Goal: Transaction & Acquisition: Purchase product/service

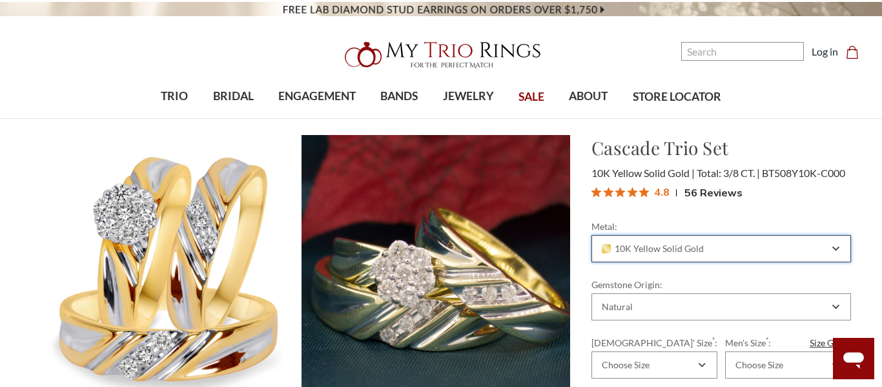
click at [837, 247] on icon "Combobox" at bounding box center [835, 249] width 7 height 8
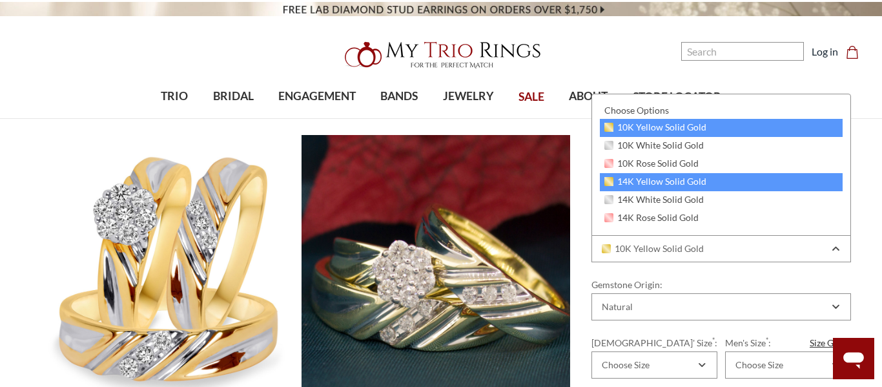
click at [639, 183] on span "14K Yellow Solid Gold" at bounding box center [655, 181] width 102 height 10
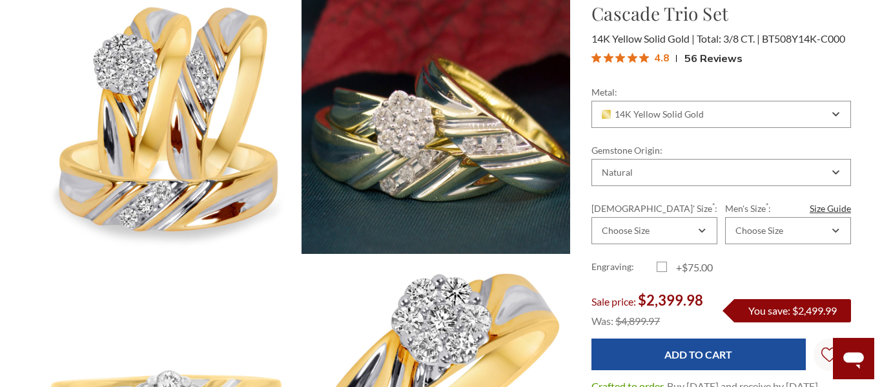
scroll to position [152, 0]
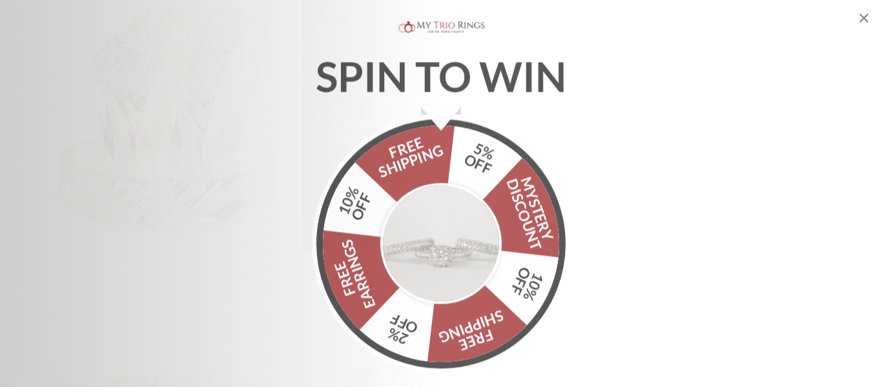
click at [866, 19] on icon "Close popup" at bounding box center [863, 17] width 15 height 15
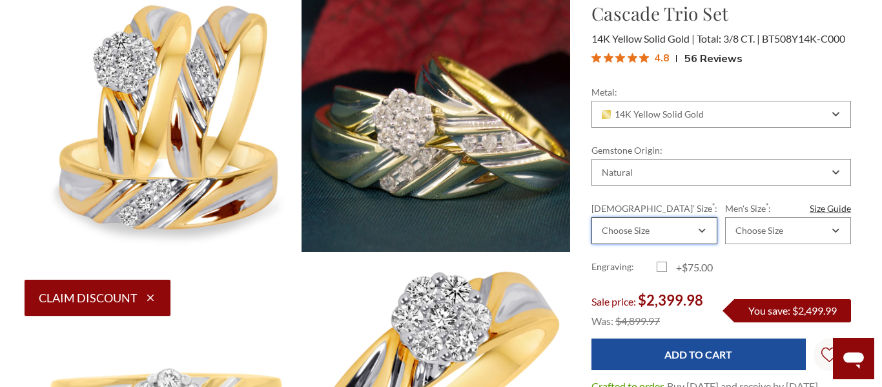
click at [704, 231] on icon "Combobox" at bounding box center [701, 231] width 7 height 8
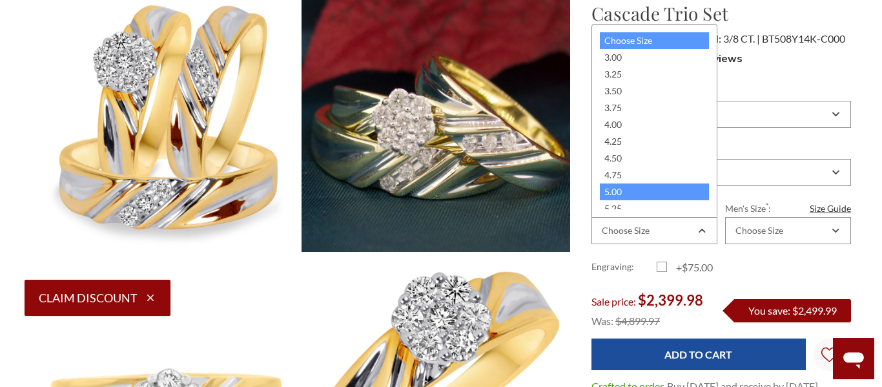
click at [687, 187] on div "5.00" at bounding box center [654, 191] width 109 height 17
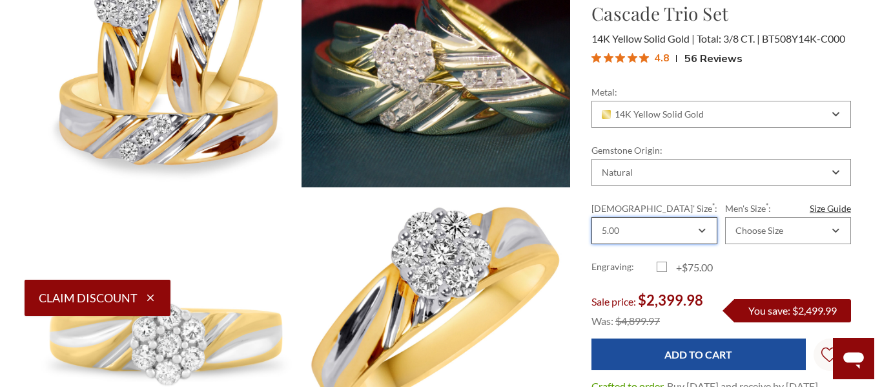
scroll to position [219, 0]
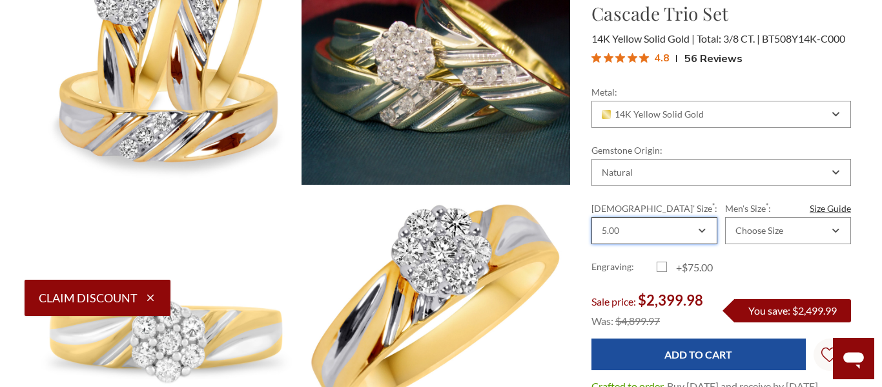
click at [709, 229] on div "5.00" at bounding box center [654, 230] width 126 height 27
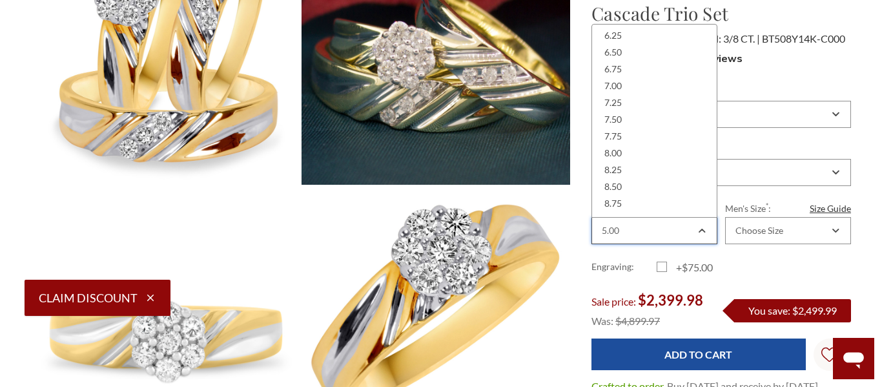
scroll to position [250, 0]
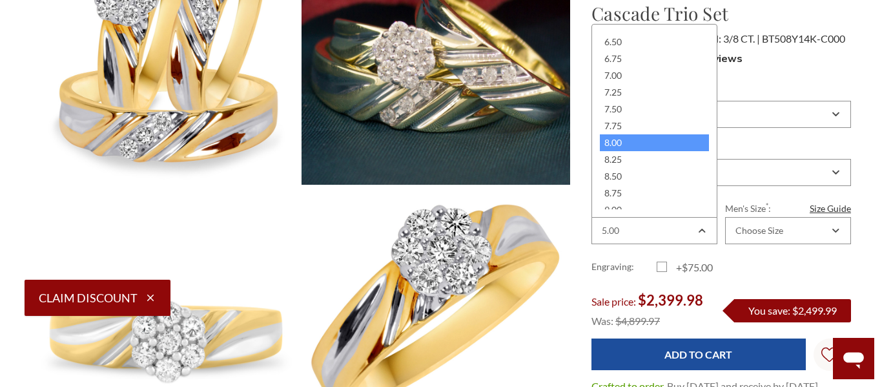
click at [623, 145] on div "8.00" at bounding box center [654, 142] width 109 height 17
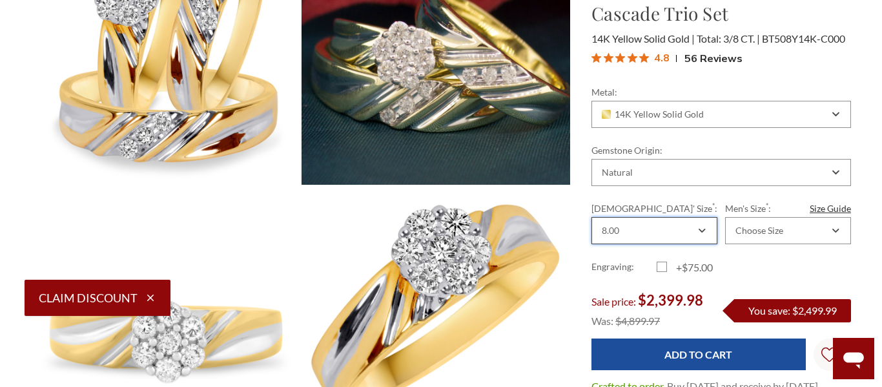
scroll to position [0, 0]
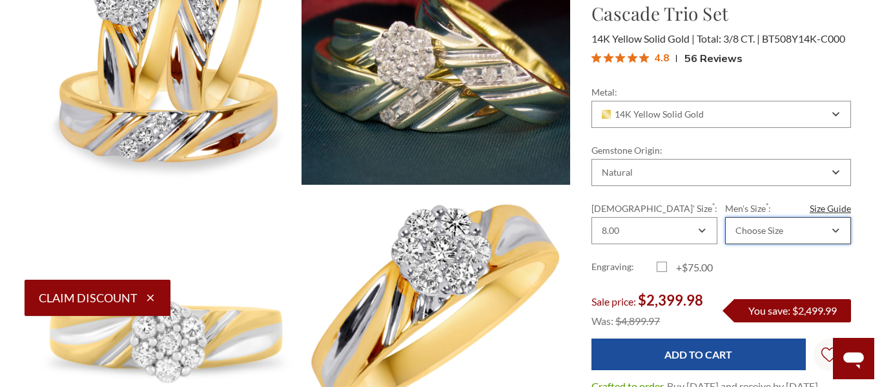
click at [838, 229] on icon "Combobox" at bounding box center [835, 230] width 5 height 3
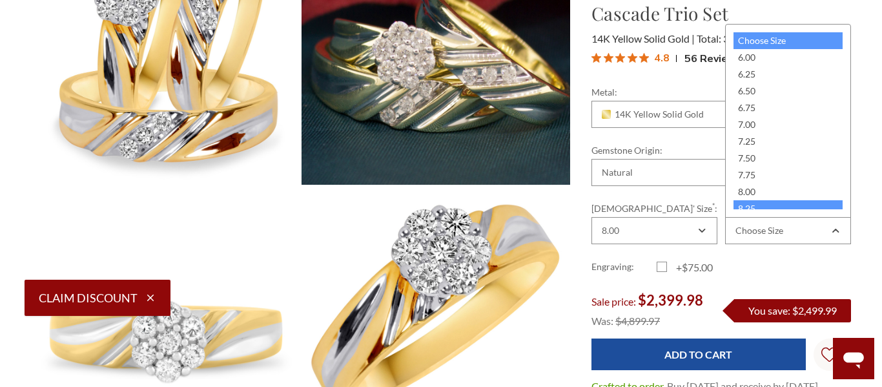
click at [751, 205] on div "8.25" at bounding box center [787, 208] width 109 height 17
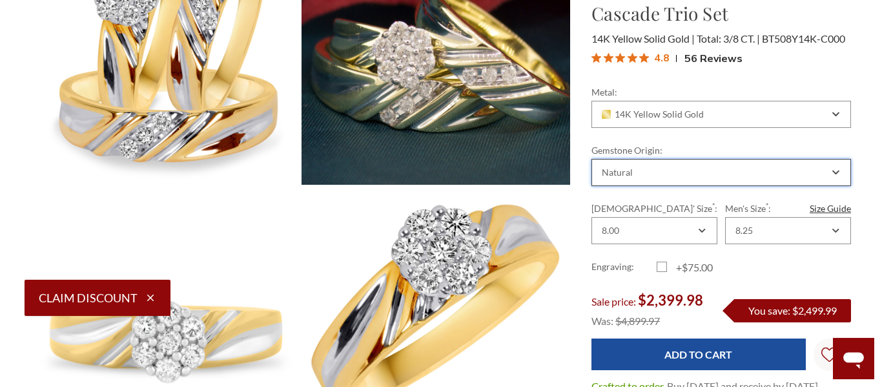
click at [838, 172] on icon "Combobox" at bounding box center [835, 172] width 7 height 8
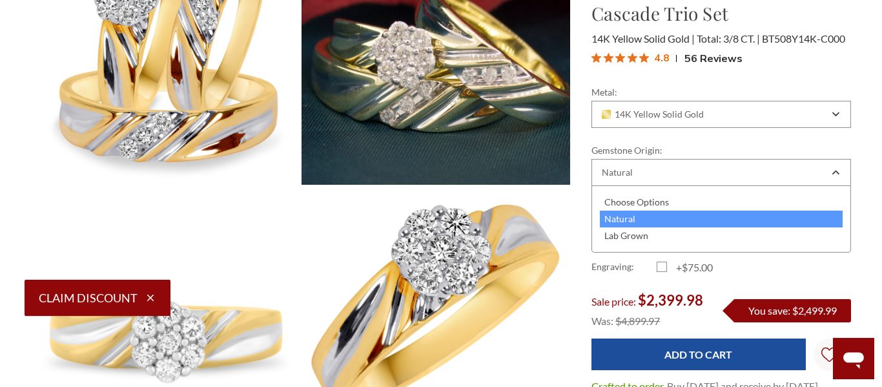
click at [822, 212] on div "Natural" at bounding box center [721, 218] width 243 height 17
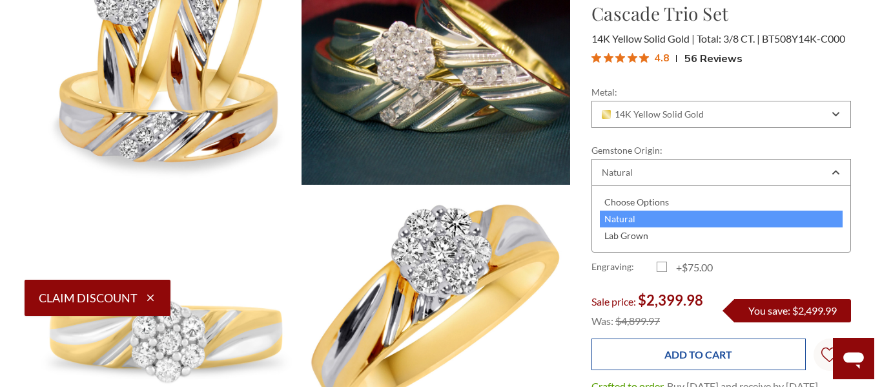
click at [726, 356] on input "Add to Cart" at bounding box center [698, 354] width 214 height 32
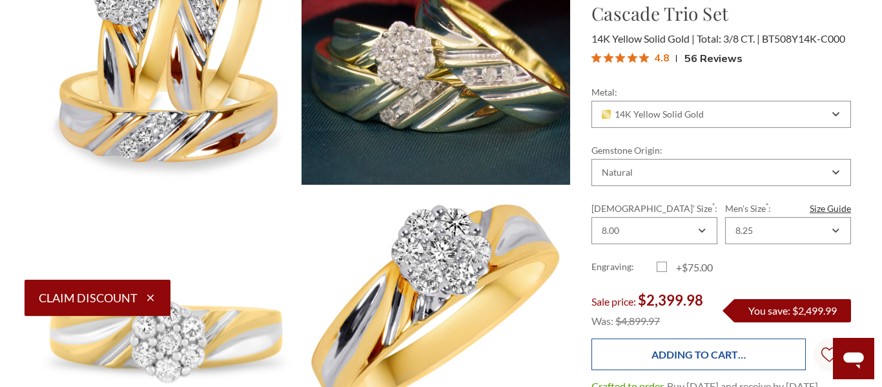
type input "Add to Cart"
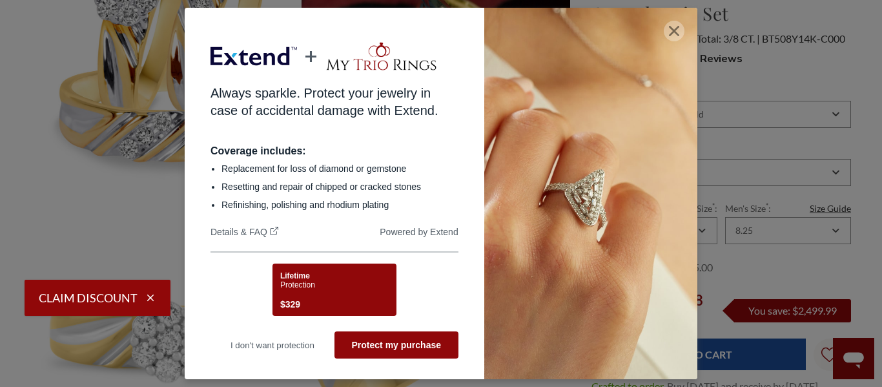
click at [676, 32] on icon "button" at bounding box center [674, 31] width 10 height 10
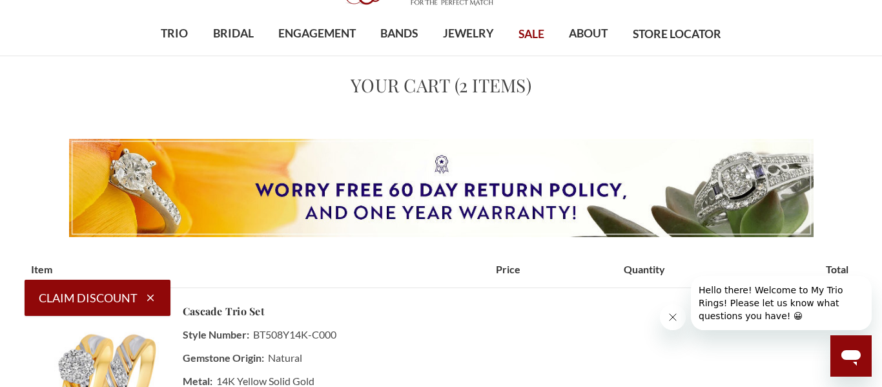
scroll to position [18, 0]
